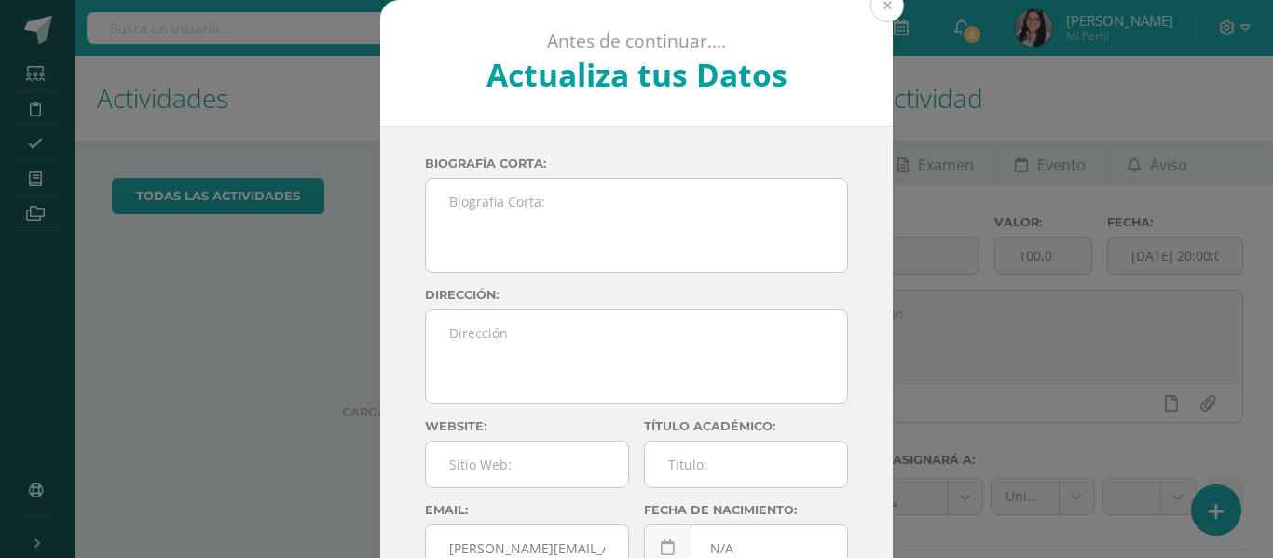
click at [880, 7] on button at bounding box center [888, 6] width 34 height 34
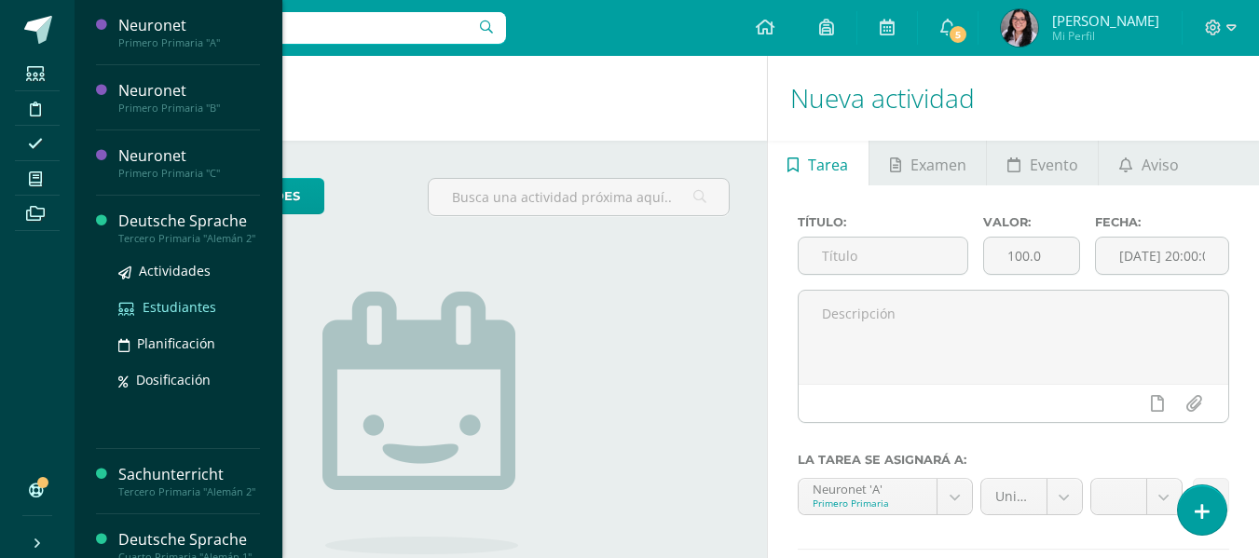
click at [178, 316] on span "Estudiantes" at bounding box center [180, 307] width 74 height 18
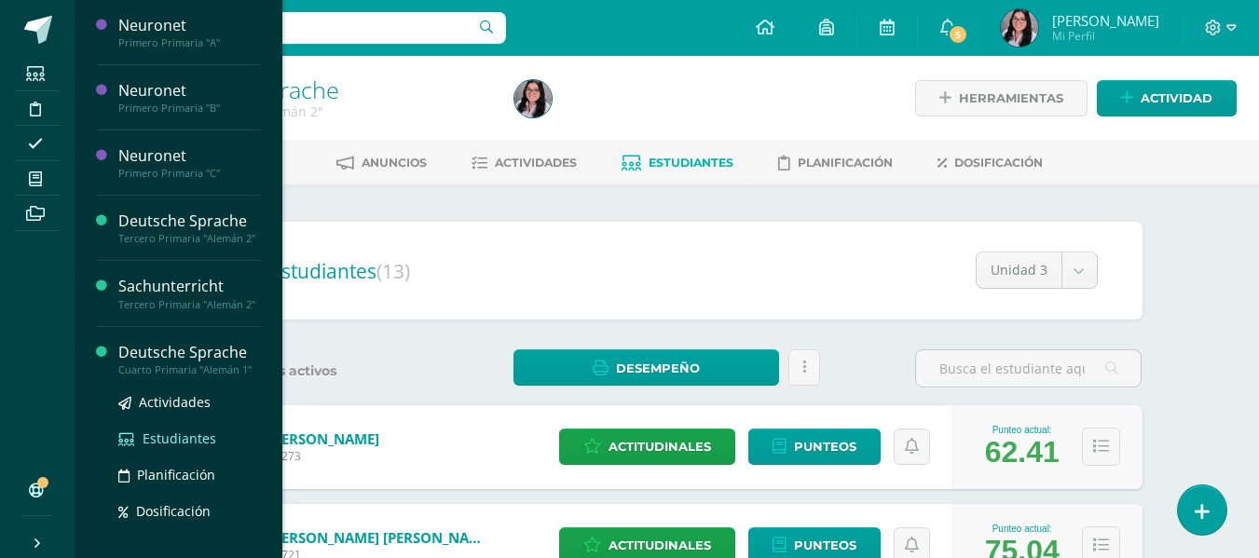
click at [160, 447] on span "Estudiantes" at bounding box center [180, 439] width 74 height 18
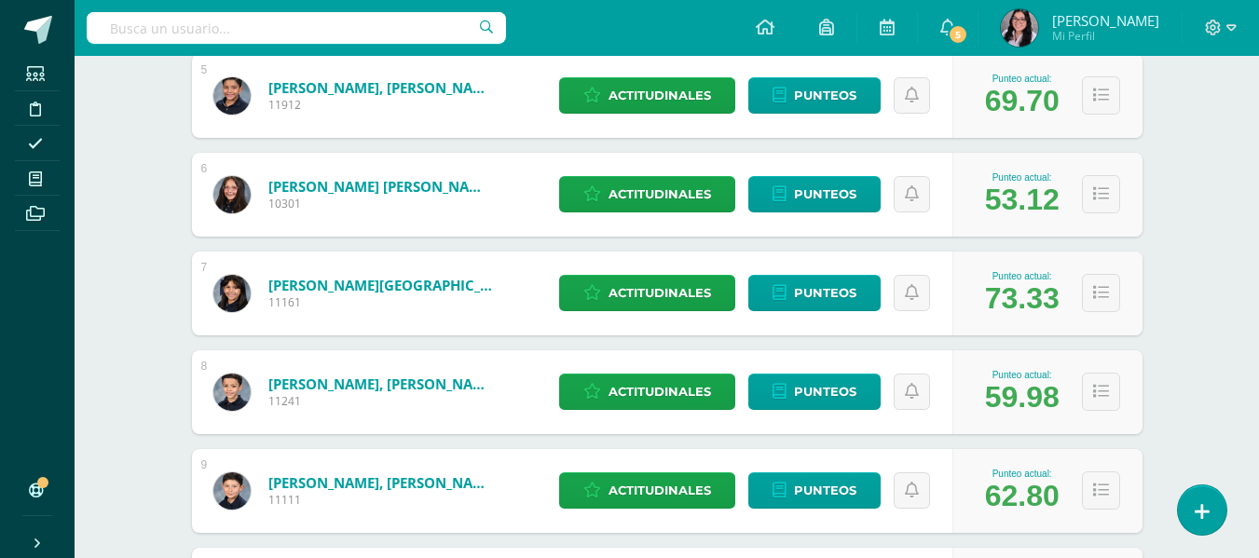
scroll to position [764, 0]
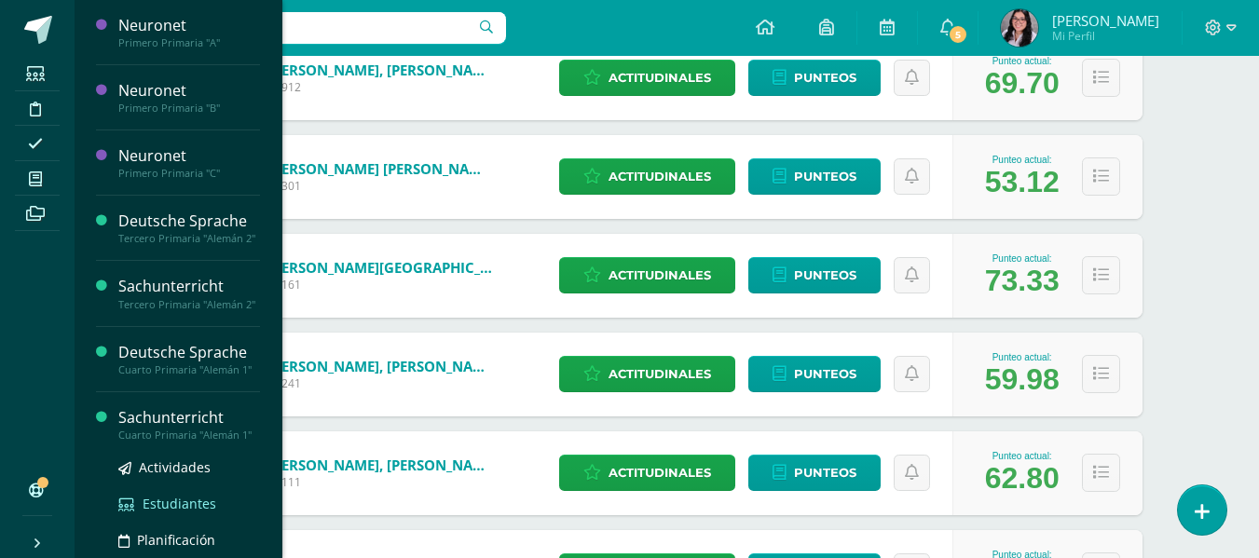
click at [173, 513] on span "Estudiantes" at bounding box center [180, 504] width 74 height 18
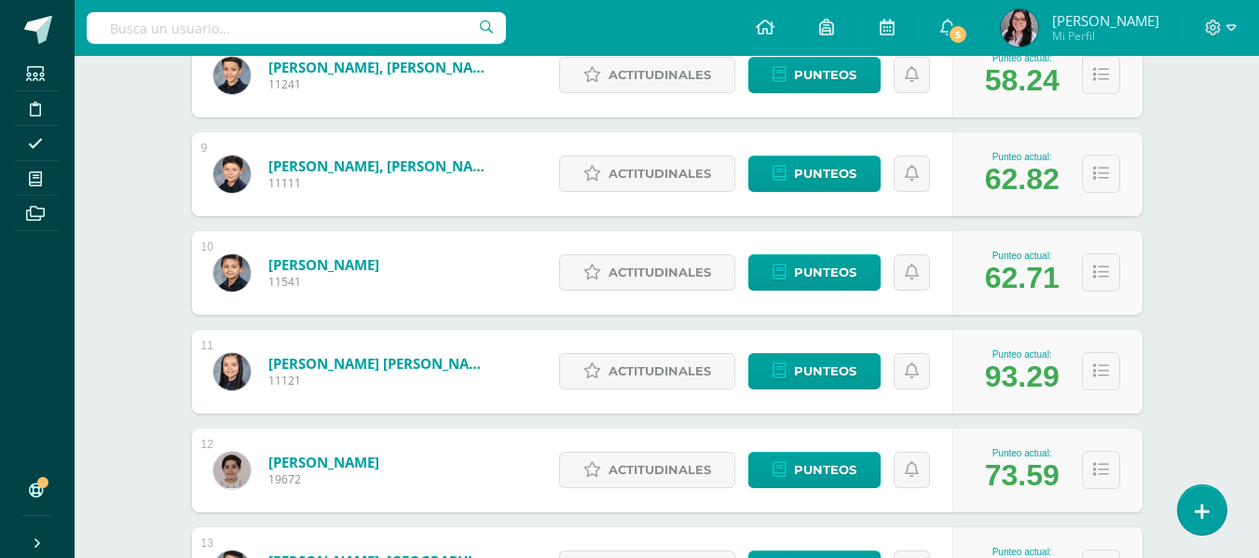
scroll to position [1063, 0]
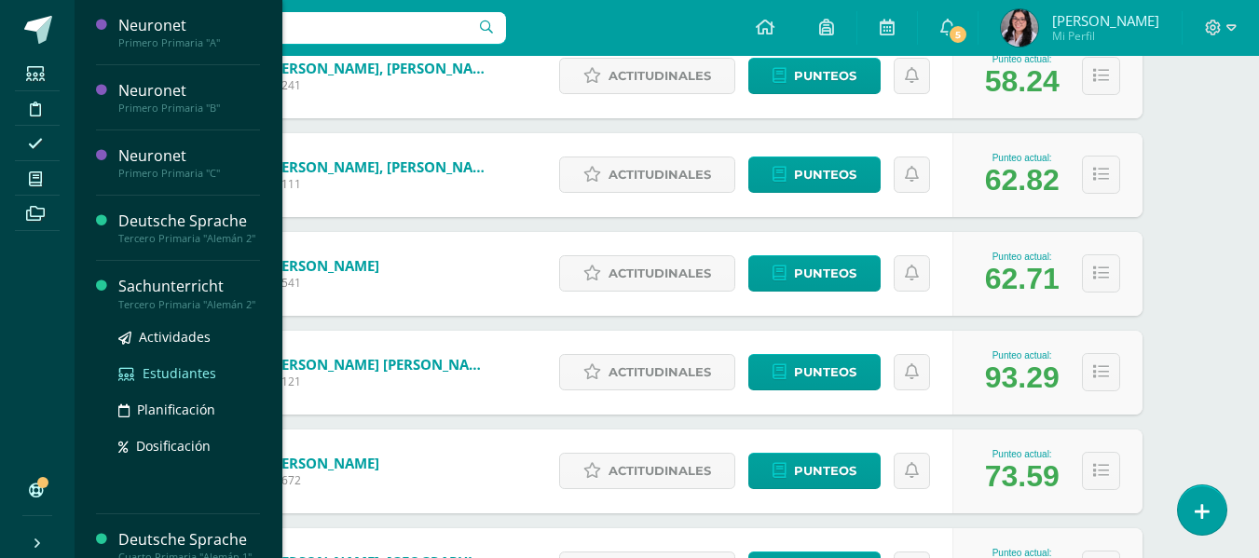
click at [172, 382] on span "Estudiantes" at bounding box center [180, 373] width 74 height 18
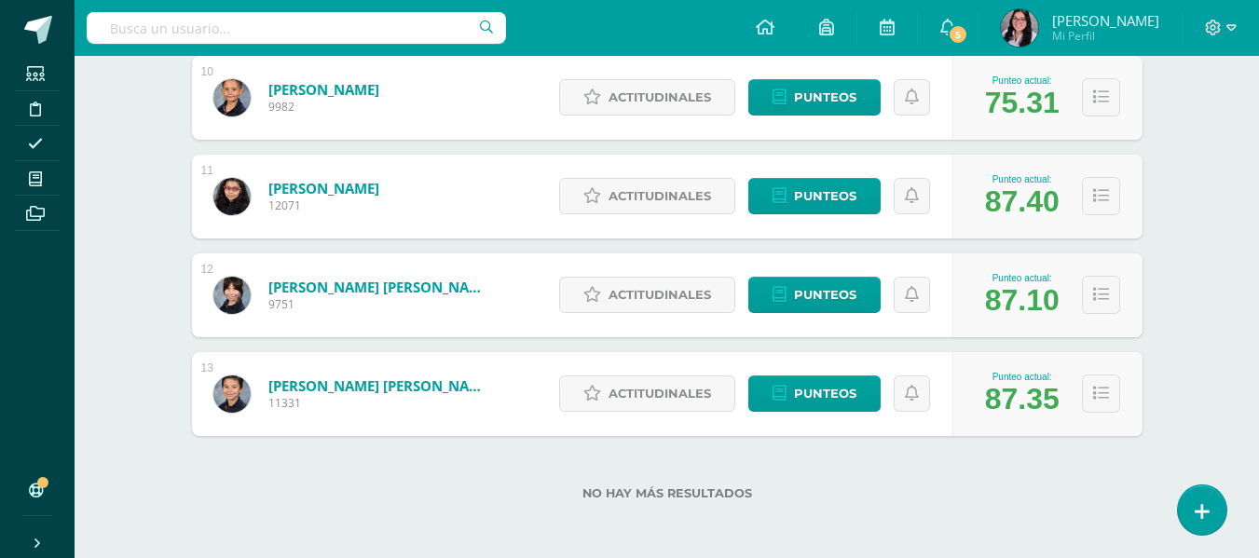
scroll to position [1241, 0]
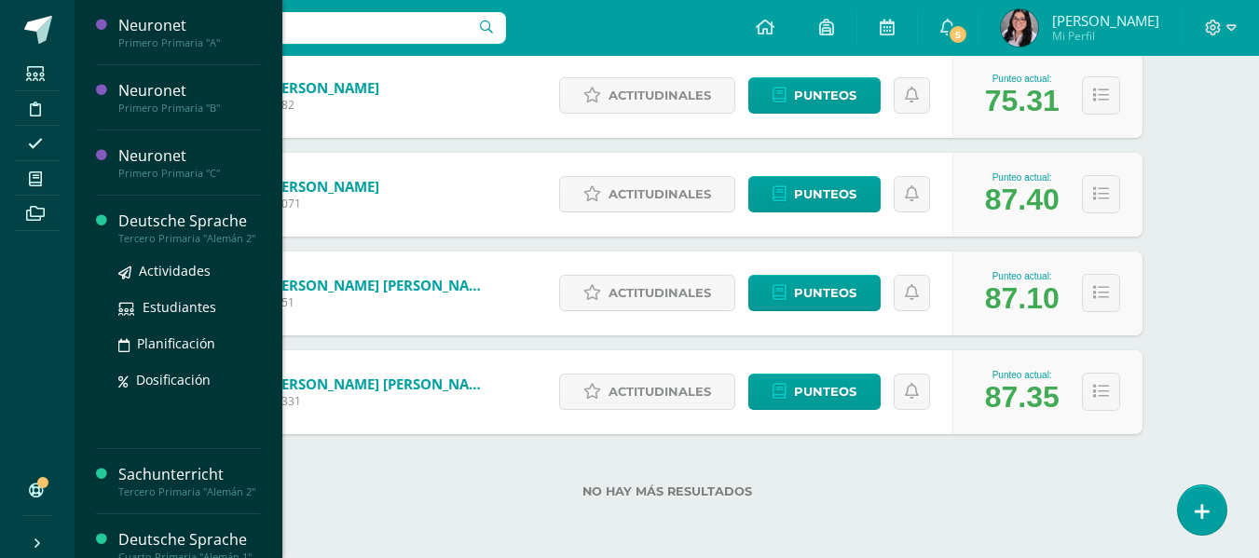
click at [136, 218] on div "Deutsche Sprache" at bounding box center [189, 221] width 142 height 21
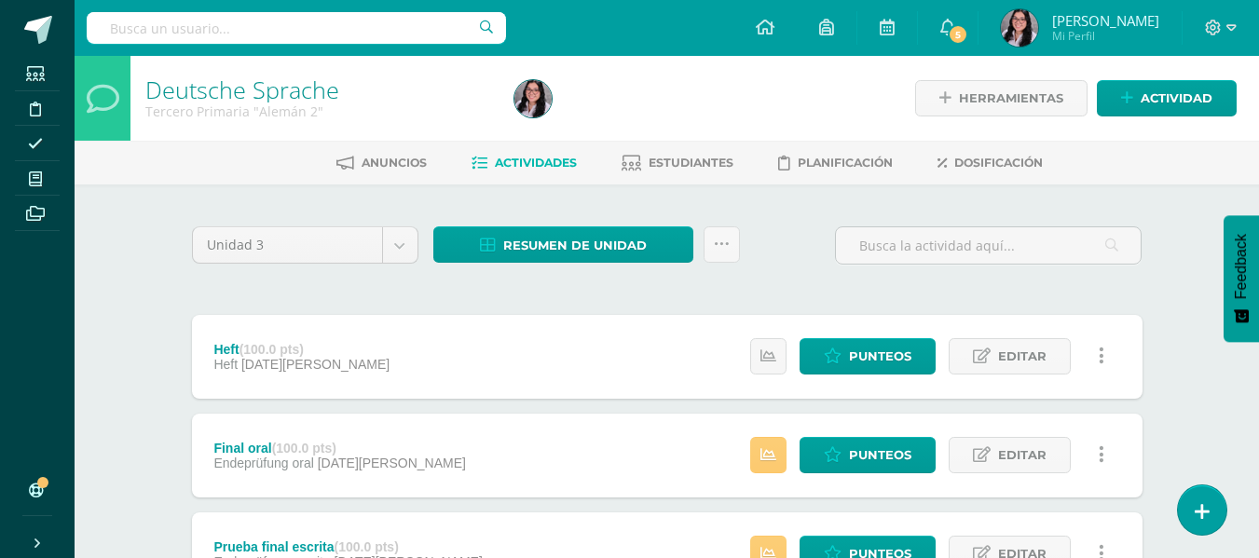
scroll to position [12, 0]
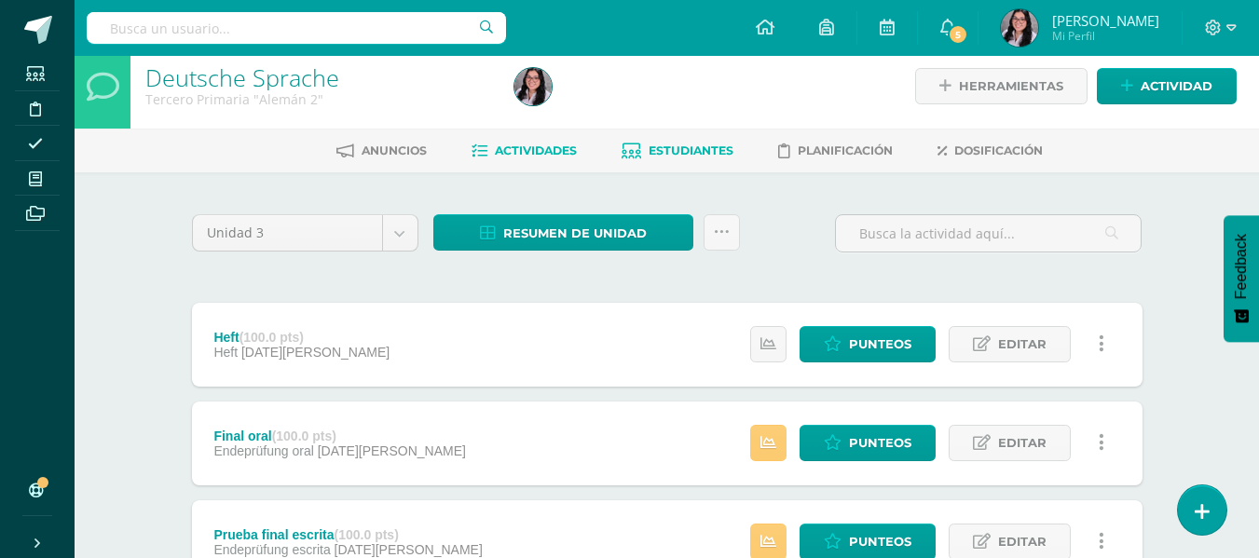
click at [676, 157] on span "Estudiantes" at bounding box center [691, 151] width 85 height 14
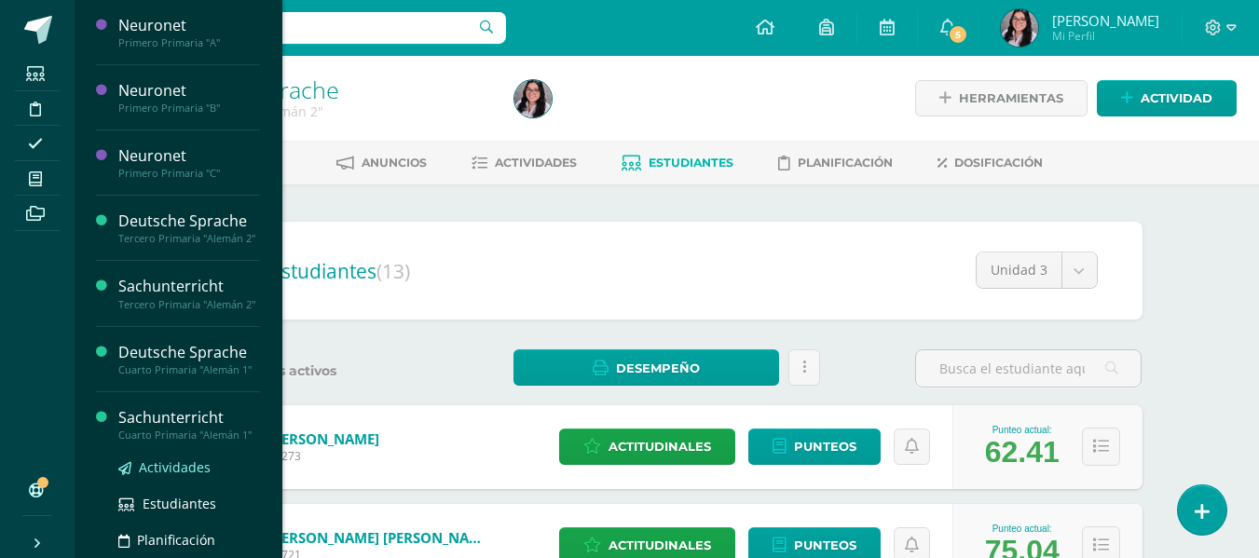
click at [172, 478] on link "Actividades" at bounding box center [189, 467] width 142 height 21
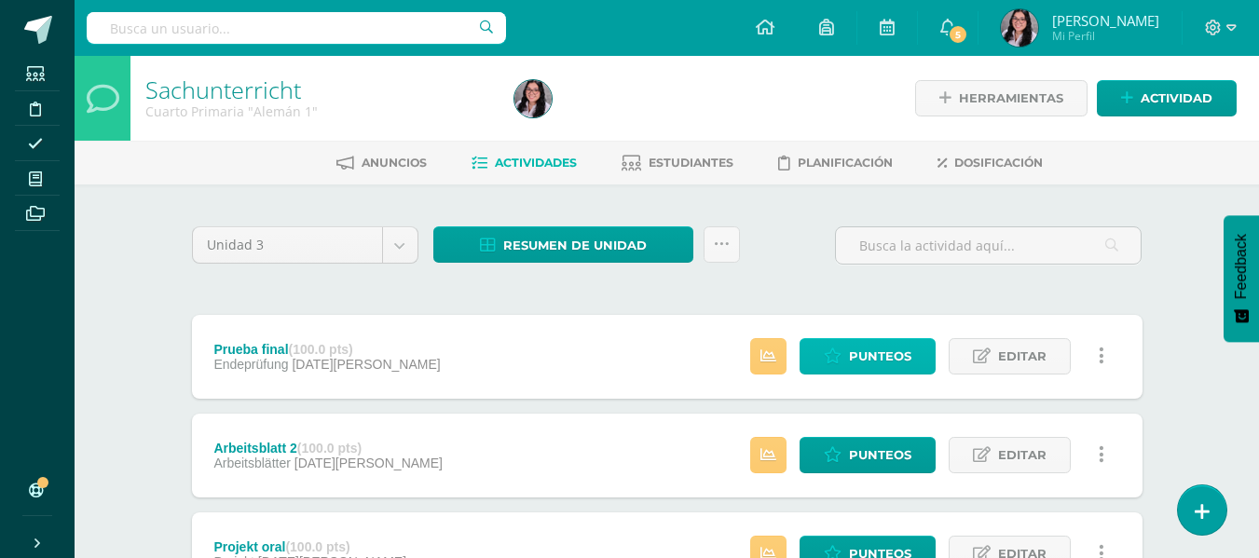
click at [861, 349] on span "Punteos" at bounding box center [880, 356] width 62 height 34
